Goal: Information Seeking & Learning: Find contact information

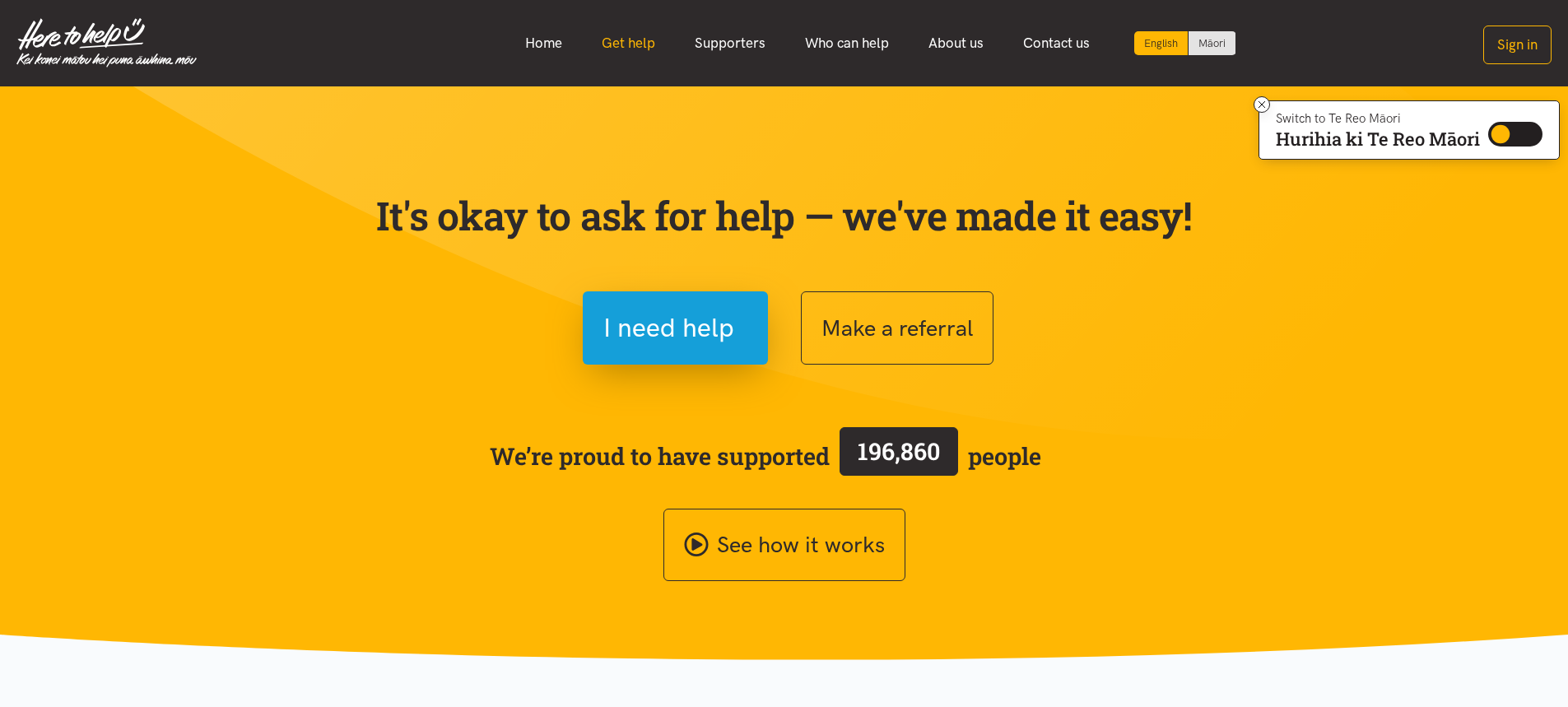
click at [645, 37] on link "Get help" at bounding box center [628, 43] width 93 height 35
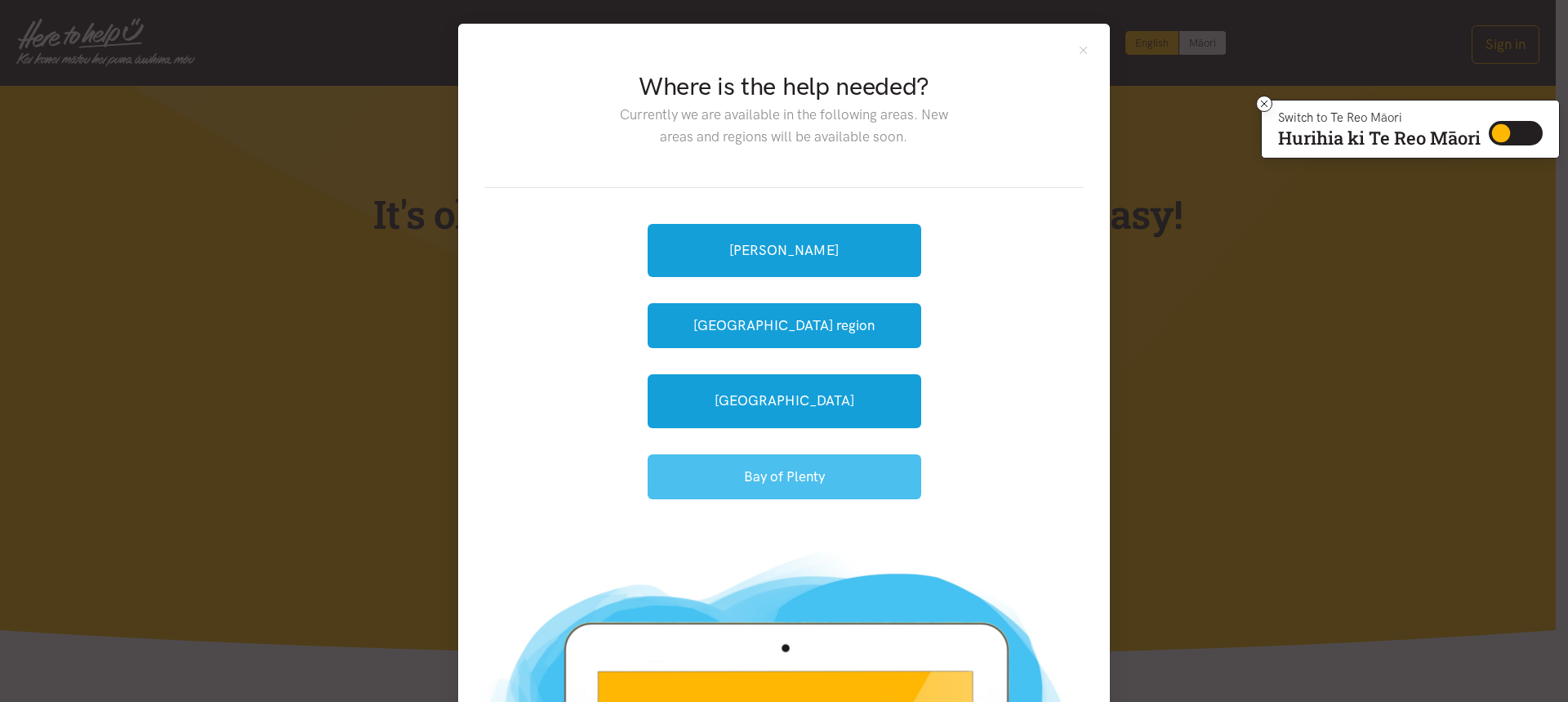
click at [730, 486] on button "Bay of Plenty" at bounding box center [784, 476] width 274 height 45
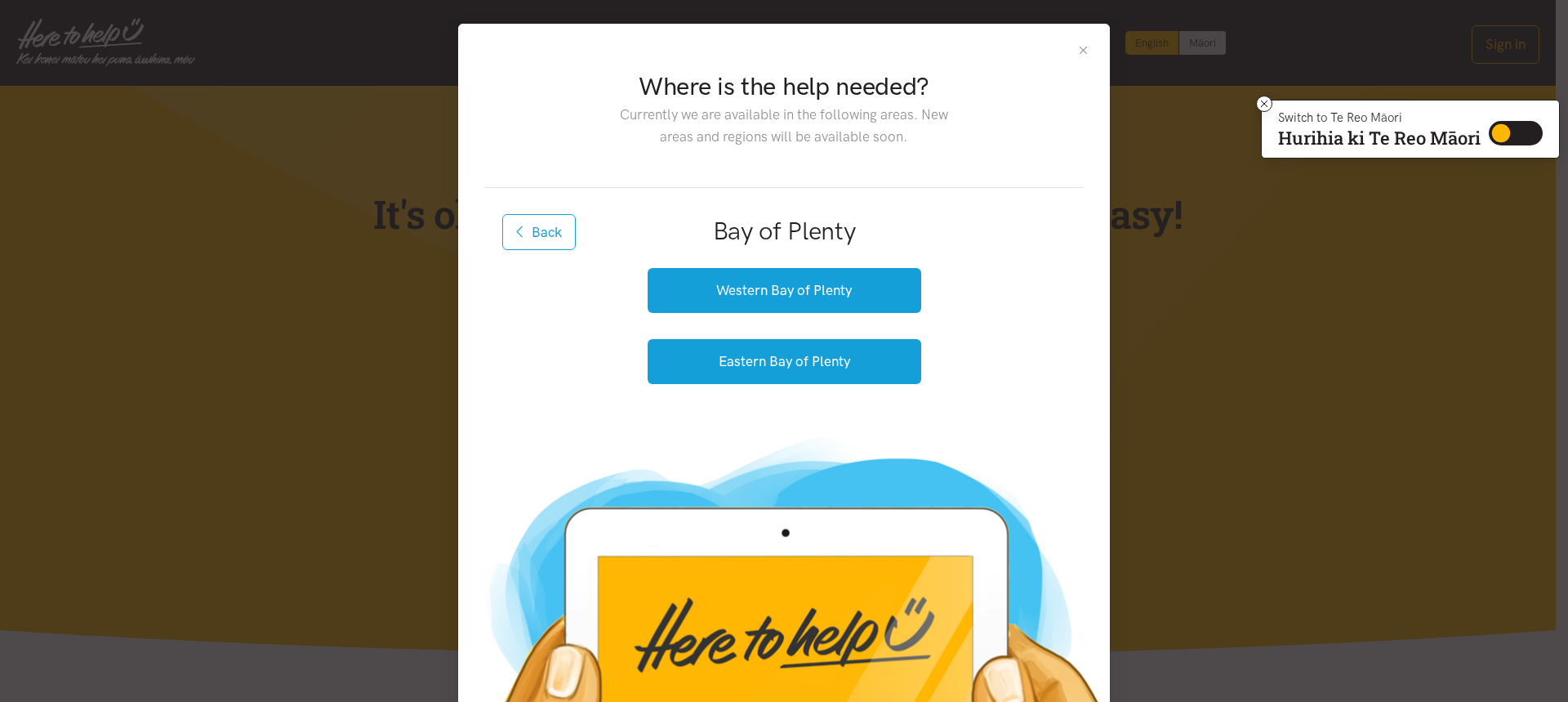
click at [1078, 49] on button "Close" at bounding box center [1083, 50] width 14 height 14
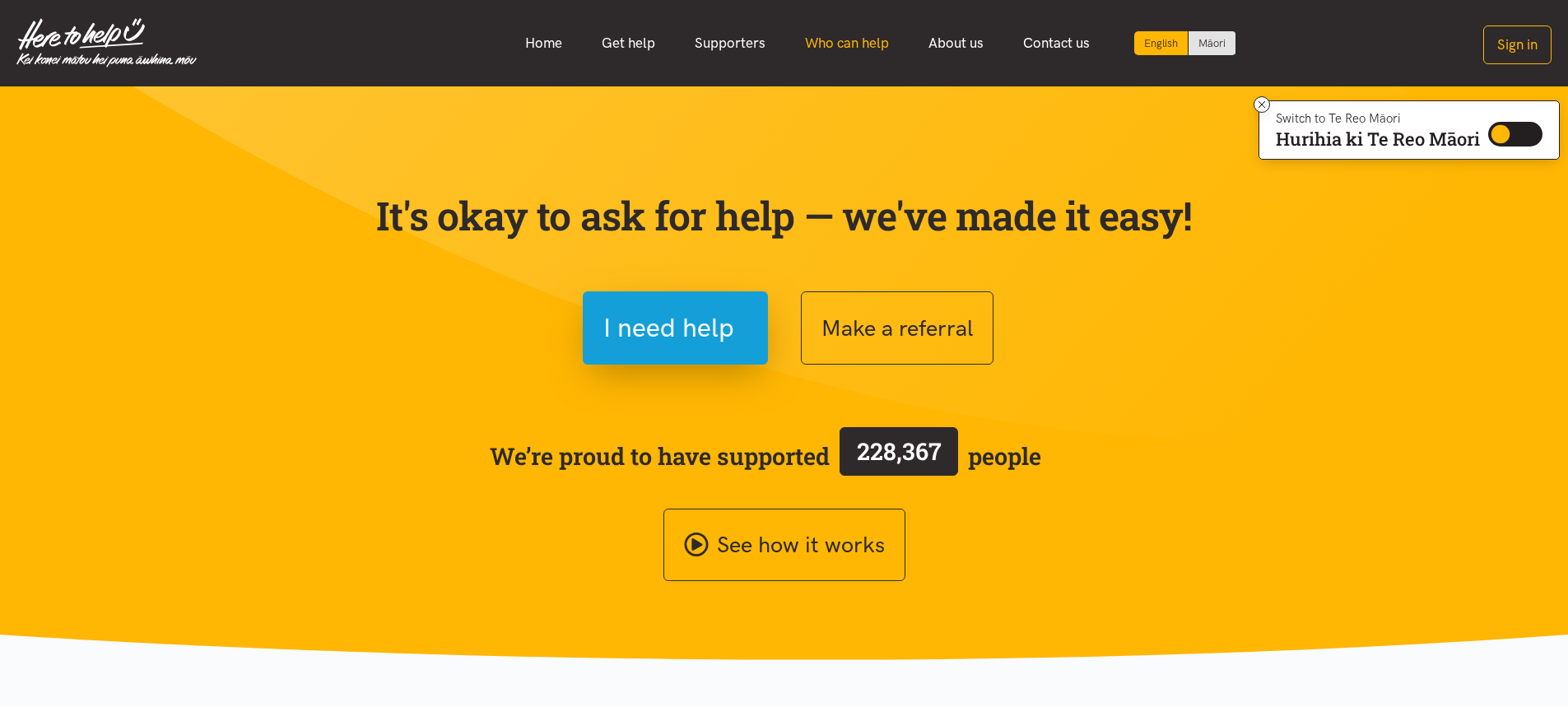
click at [885, 35] on link "Who can help" at bounding box center [847, 43] width 123 height 35
